Goal: Task Accomplishment & Management: Manage account settings

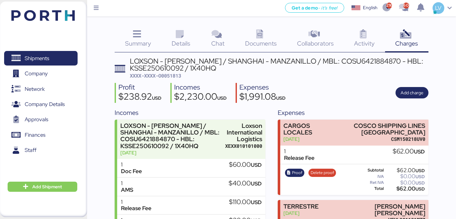
click at [76, 15] on div "Shipments 0 Company 0 Network 0 Company Details 0 Approvals 0 Finances 0 Staff …" at bounding box center [43, 110] width 87 height 216
click at [77, 16] on div "Shipments 0 Company 0 Network 0 Company Details 0 Approvals 0 Finances 0 Staff …" at bounding box center [43, 110] width 87 height 216
click at [69, 21] on img at bounding box center [42, 15] width 63 height 11
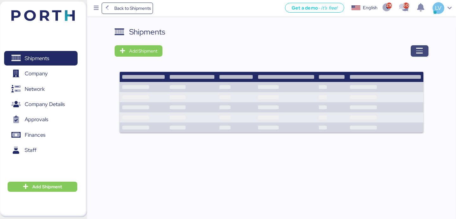
click at [421, 49] on icon "button" at bounding box center [420, 51] width 8 height 8
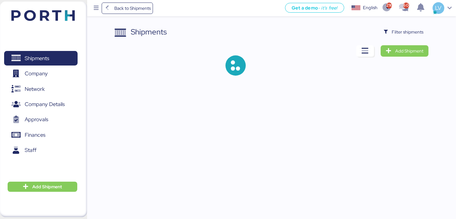
click at [404, 38] on div "Shipments Filter shipments Add Shipment" at bounding box center [271, 55] width 313 height 59
click at [404, 35] on span "Filter shipments" at bounding box center [407, 32] width 32 height 8
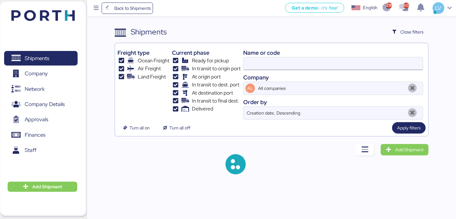
click at [357, 65] on input at bounding box center [332, 63] width 179 height 13
paste input "A0052100"
click at [357, 65] on input at bounding box center [332, 63] width 179 height 13
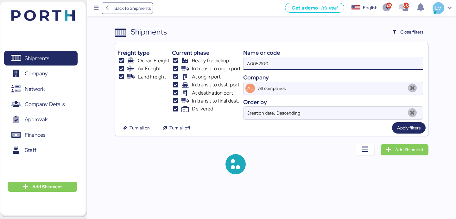
click at [357, 65] on input "A0052100" at bounding box center [332, 63] width 179 height 13
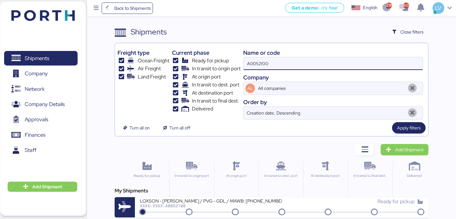
click at [355, 61] on input "A0052100" at bounding box center [332, 63] width 179 height 13
type input "A"
paste input
click at [331, 66] on input at bounding box center [332, 63] width 179 height 13
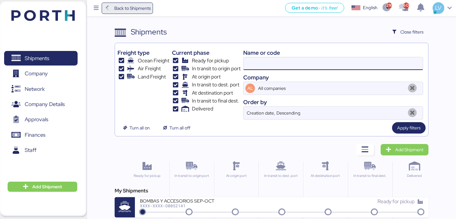
paste input "160-98230193"
type input "160-98230193"
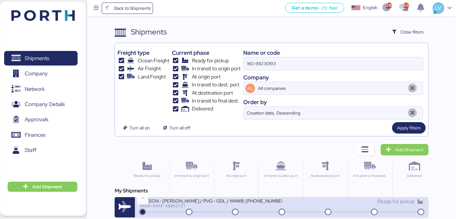
click at [140, 209] on icon at bounding box center [142, 212] width 30 height 7
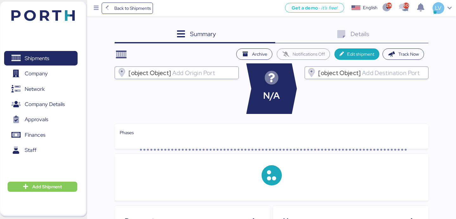
click at [415, 39] on div "Details 0" at bounding box center [351, 34] width 153 height 17
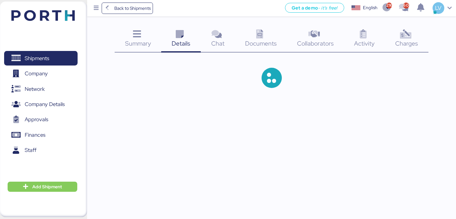
click at [401, 37] on icon at bounding box center [405, 34] width 14 height 9
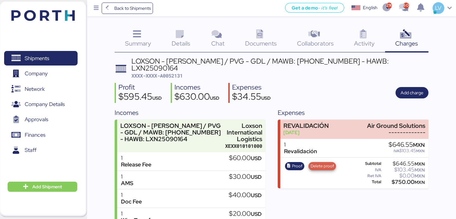
click at [330, 163] on span "Delete proof" at bounding box center [322, 166] width 28 height 8
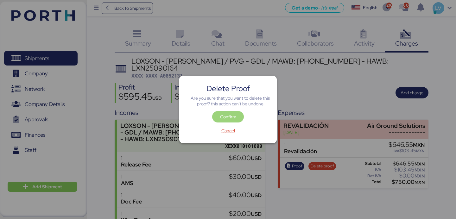
click at [238, 116] on span "Confirm" at bounding box center [228, 116] width 22 height 9
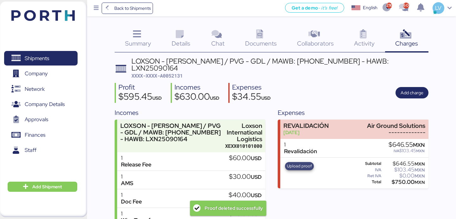
click at [295, 163] on span "Upload proof" at bounding box center [299, 166] width 25 height 7
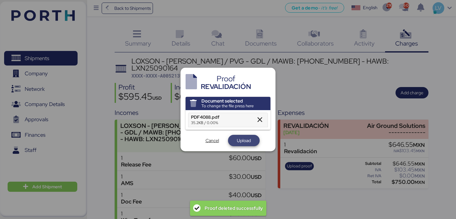
click at [242, 141] on span "Upload" at bounding box center [244, 141] width 14 height 8
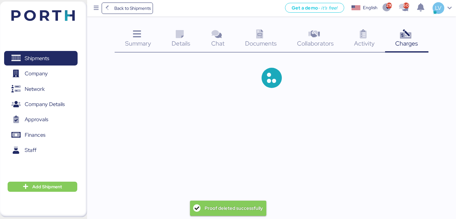
click at [180, 70] on div at bounding box center [228, 109] width 456 height 219
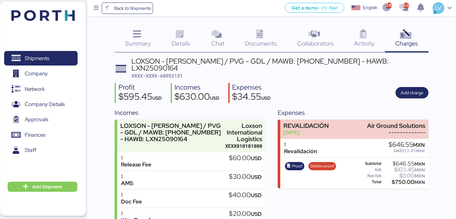
click at [180, 72] on span "XXXX-XXXX-A0052131" at bounding box center [156, 75] width 51 height 6
copy span "A0052131"
